Goal: Task Accomplishment & Management: Use online tool/utility

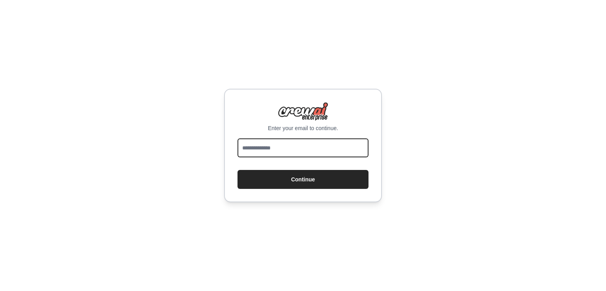
click at [294, 146] on input "email" at bounding box center [302, 147] width 131 height 19
type input "**********"
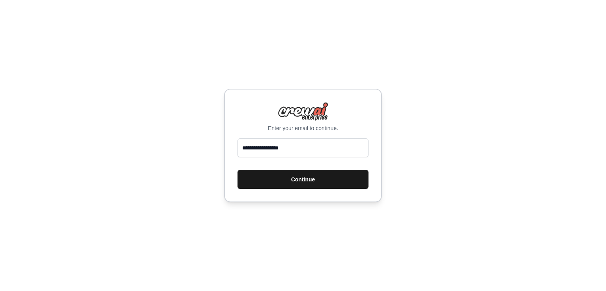
click at [279, 183] on button "Continue" at bounding box center [302, 179] width 131 height 19
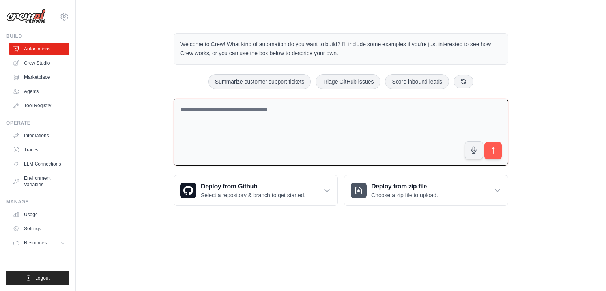
click at [302, 132] on textarea at bounding box center [341, 132] width 334 height 67
click at [274, 112] on textarea at bounding box center [341, 132] width 334 height 67
paste textarea "**********"
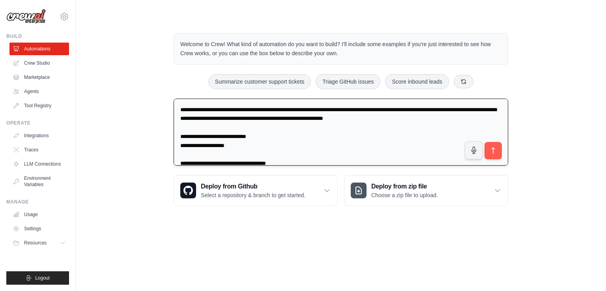
scroll to position [917, 0]
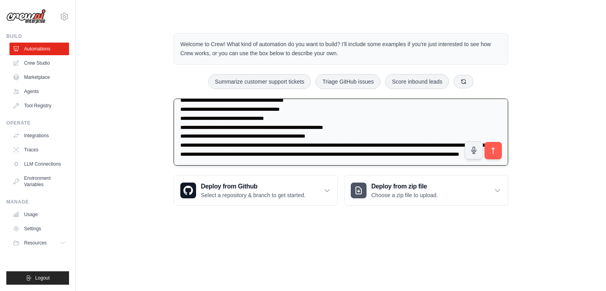
type textarea "**********"
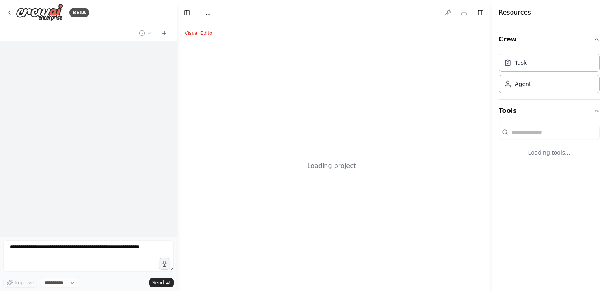
select select "****"
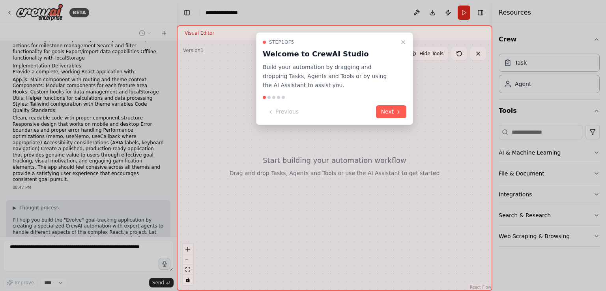
scroll to position [549, 0]
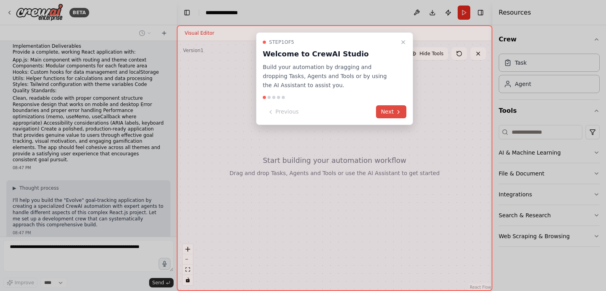
click at [385, 106] on button "Next" at bounding box center [391, 111] width 30 height 13
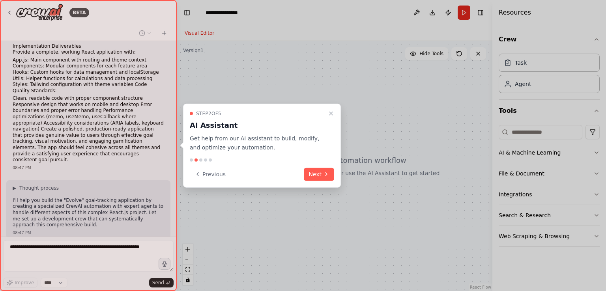
scroll to position [568, 0]
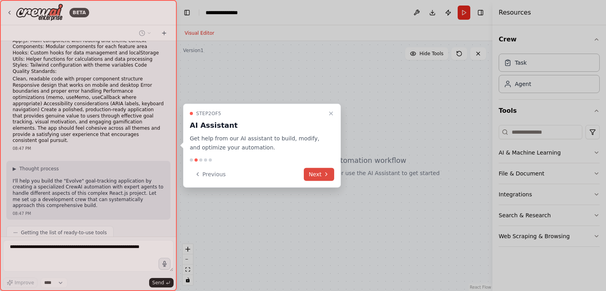
click at [320, 176] on button "Next" at bounding box center [319, 174] width 30 height 13
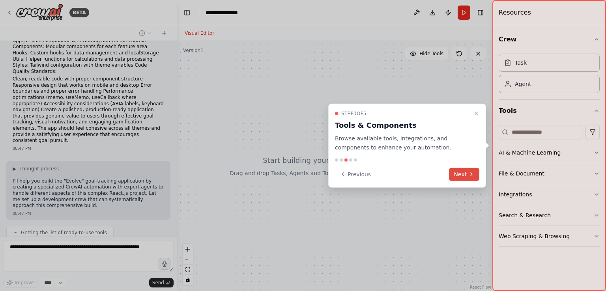
scroll to position [588, 0]
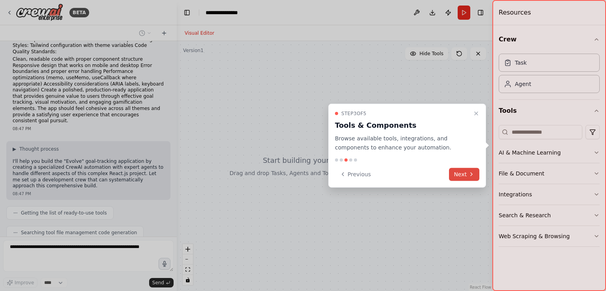
click at [462, 173] on button "Next" at bounding box center [464, 174] width 30 height 13
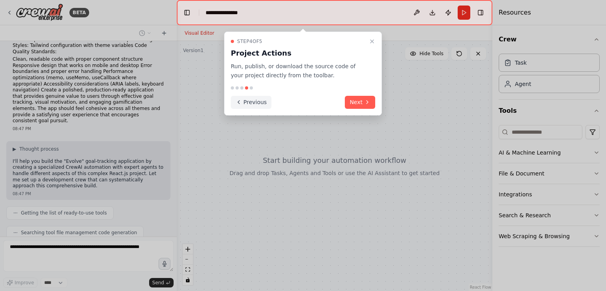
click at [243, 101] on button "Previous" at bounding box center [251, 102] width 41 height 13
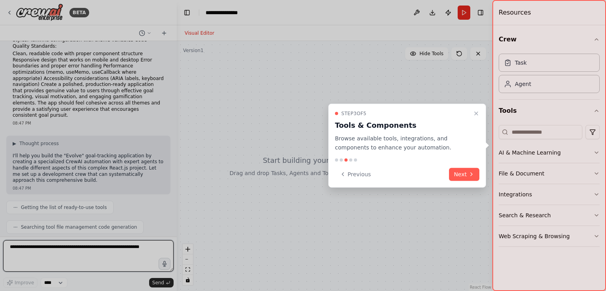
scroll to position [599, 0]
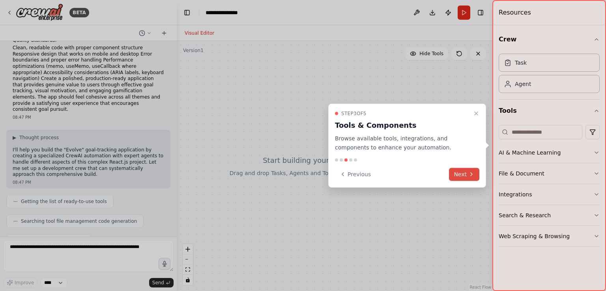
click at [451, 174] on button "Next" at bounding box center [464, 174] width 30 height 13
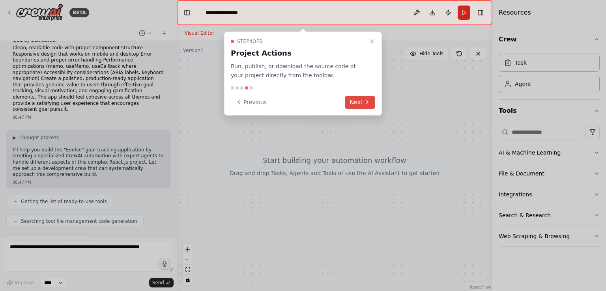
click at [366, 101] on icon at bounding box center [367, 102] width 6 height 6
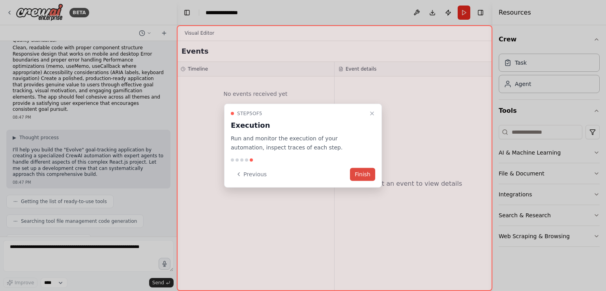
scroll to position [646, 0]
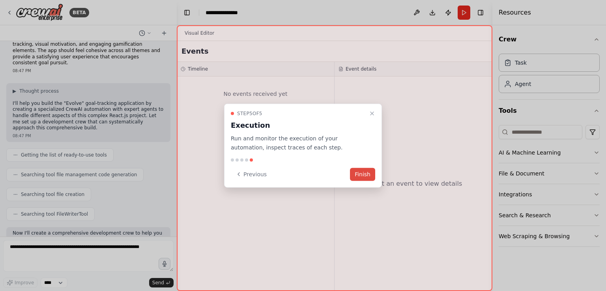
click at [368, 174] on button "Finish" at bounding box center [362, 174] width 25 height 13
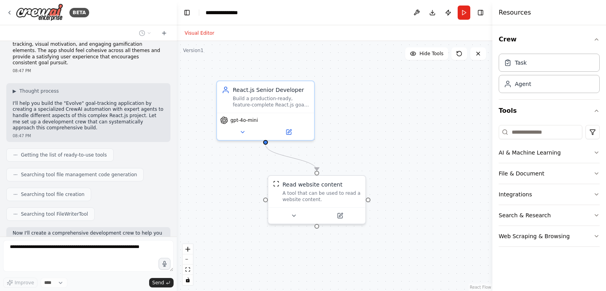
click at [353, 157] on div ".deletable-edge-delete-btn { width: 20px; height: 20px; border: 0px solid #ffff…" at bounding box center [335, 166] width 316 height 250
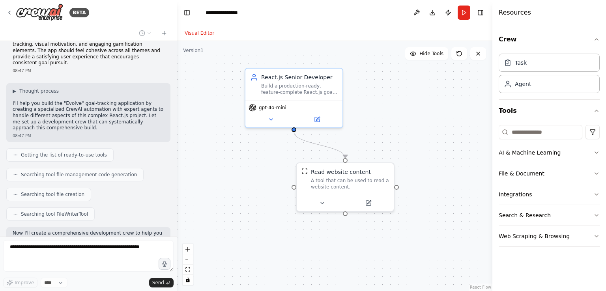
drag, startPoint x: 377, startPoint y: 120, endPoint x: 393, endPoint y: 107, distance: 20.5
click at [393, 107] on div ".deletable-edge-delete-btn { width: 20px; height: 20px; border: 0px solid #ffff…" at bounding box center [335, 166] width 316 height 250
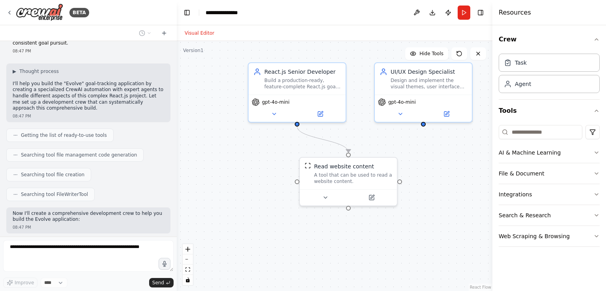
scroll to position [685, 0]
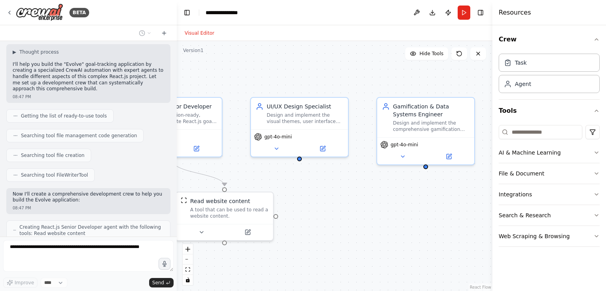
drag, startPoint x: 398, startPoint y: 155, endPoint x: 274, endPoint y: 190, distance: 128.6
click at [274, 190] on div ".deletable-edge-delete-btn { width: 20px; height: 20px; border: 0px solid #ffff…" at bounding box center [335, 166] width 316 height 250
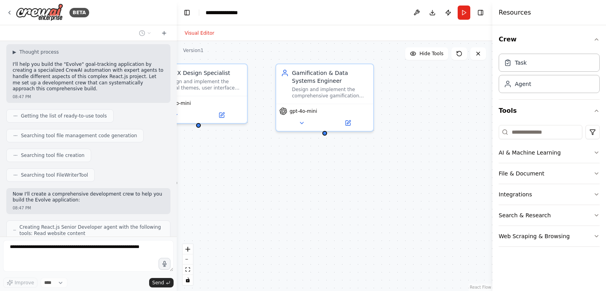
drag, startPoint x: 314, startPoint y: 196, endPoint x: 284, endPoint y: 168, distance: 41.0
click at [284, 168] on div ".deletable-edge-delete-btn { width: 20px; height: 20px; border: 0px solid #ffff…" at bounding box center [335, 166] width 316 height 250
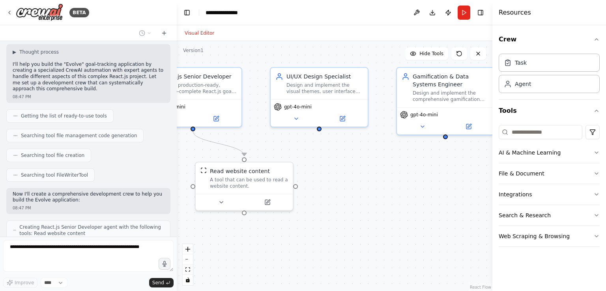
drag, startPoint x: 437, startPoint y: 133, endPoint x: 483, endPoint y: 237, distance: 113.5
click at [483, 237] on div ".deletable-edge-delete-btn { width: 20px; height: 20px; border: 0px solid #ffff…" at bounding box center [335, 166] width 316 height 250
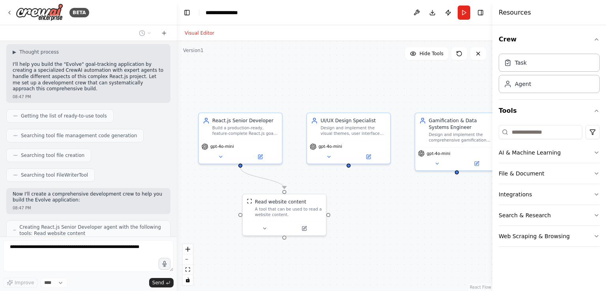
scroll to position [705, 0]
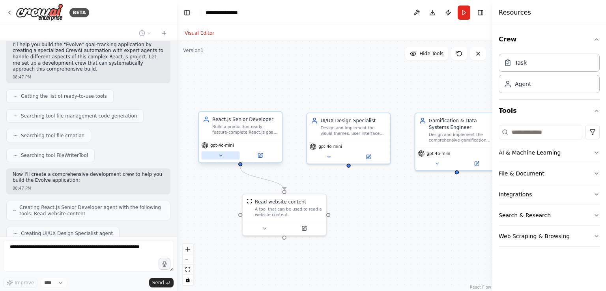
click at [219, 155] on icon at bounding box center [221, 156] width 6 height 6
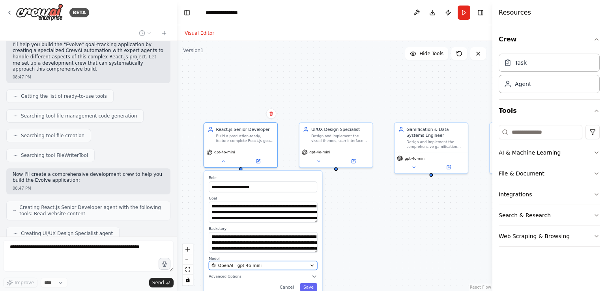
click at [274, 267] on div "OpenAI - gpt-4o-mini" at bounding box center [259, 266] width 96 height 6
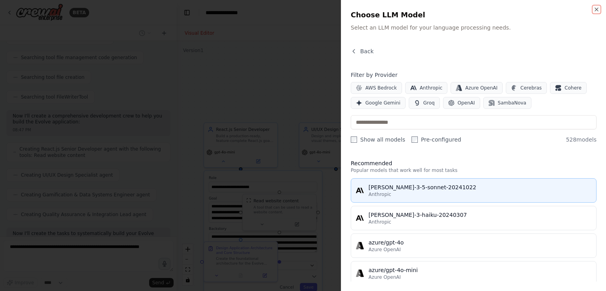
scroll to position [757, 0]
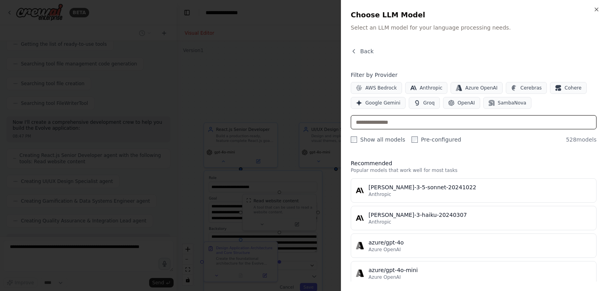
click at [388, 122] on input "text" at bounding box center [474, 122] width 246 height 14
type input "*"
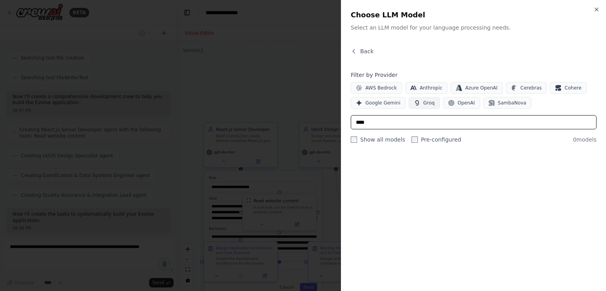
scroll to position [776, 0]
type input "***"
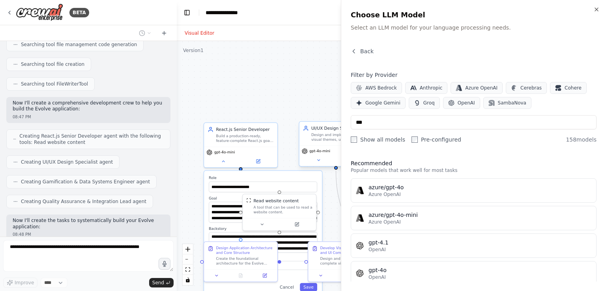
scroll to position [796, 0]
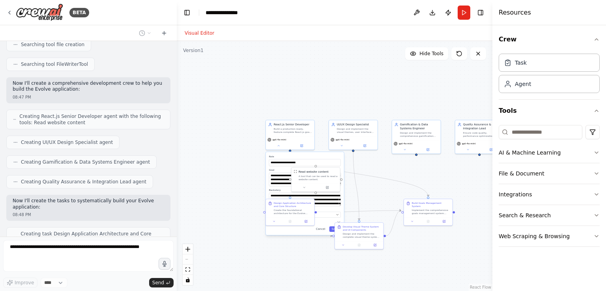
drag, startPoint x: 207, startPoint y: 142, endPoint x: 205, endPoint y: 116, distance: 26.1
click at [205, 116] on div "**********" at bounding box center [335, 166] width 316 height 250
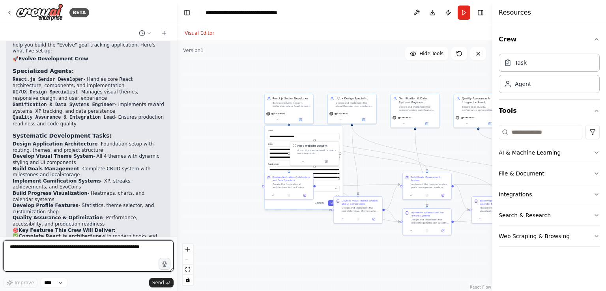
scroll to position [1206, 0]
